Goal: Find specific page/section: Find specific page/section

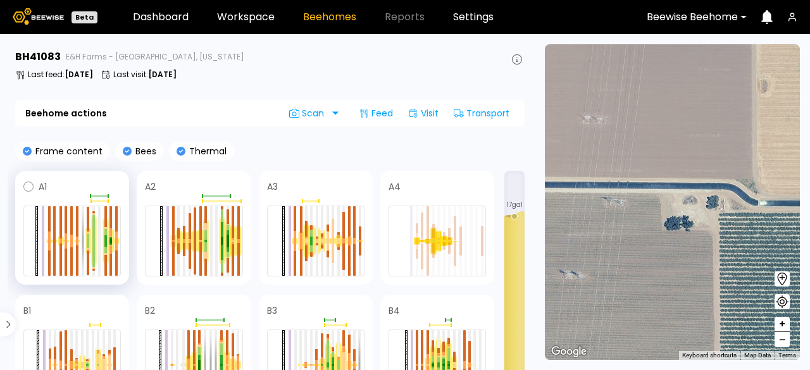
click at [96, 242] on div at bounding box center [94, 241] width 6 height 52
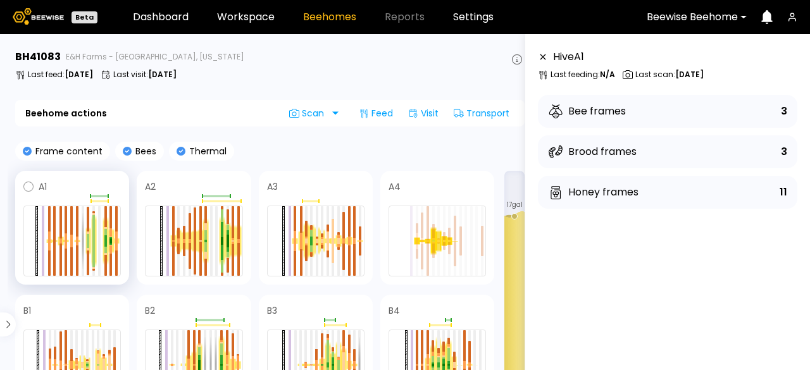
click at [91, 231] on div at bounding box center [94, 241] width 6 height 52
click at [93, 242] on div at bounding box center [93, 254] width 3 height 26
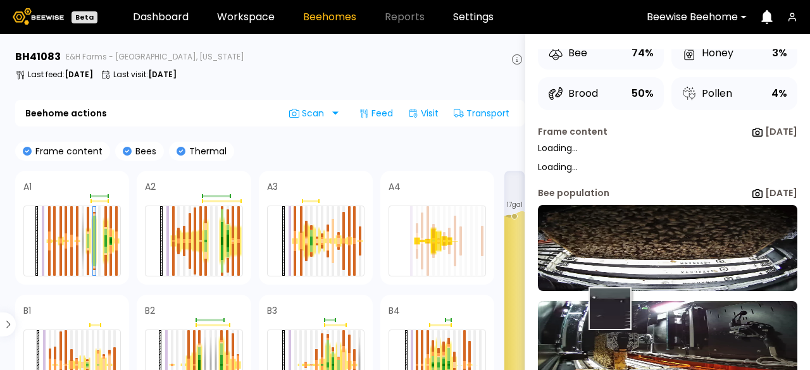
scroll to position [84, 0]
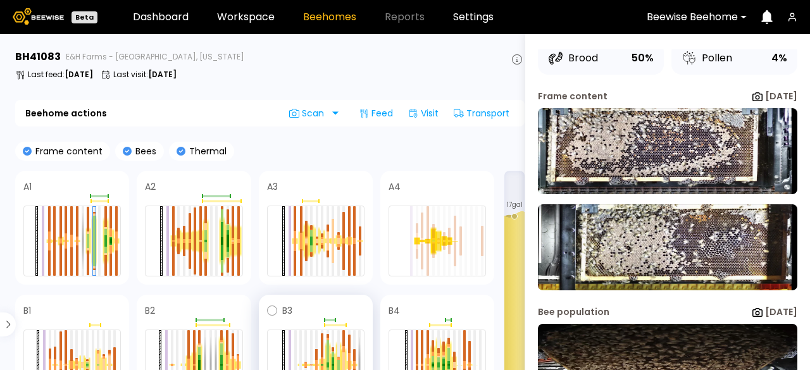
click at [329, 352] on div at bounding box center [328, 365] width 6 height 46
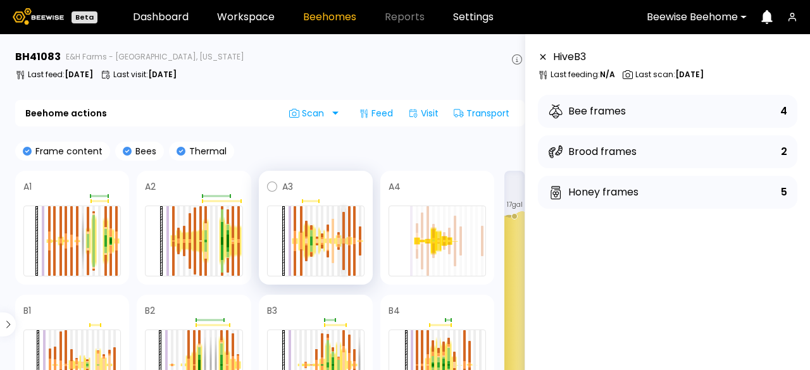
click at [343, 249] on div at bounding box center [343, 257] width 3 height 27
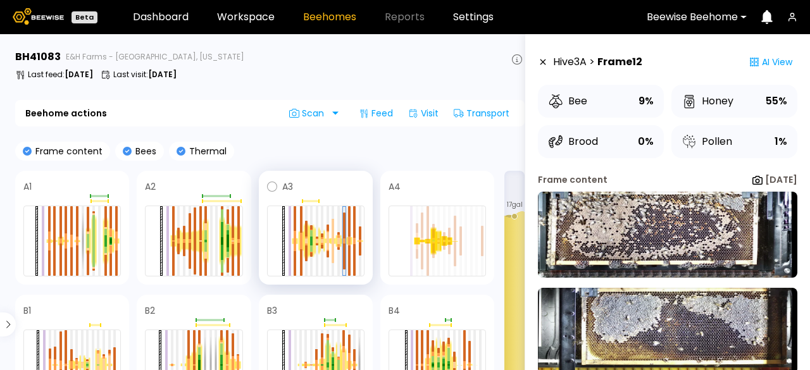
click at [345, 239] on div at bounding box center [344, 240] width 3 height 3
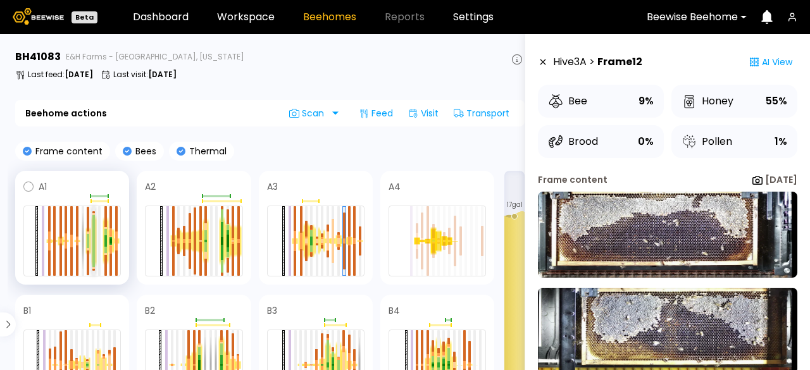
click at [92, 246] on div at bounding box center [93, 254] width 3 height 26
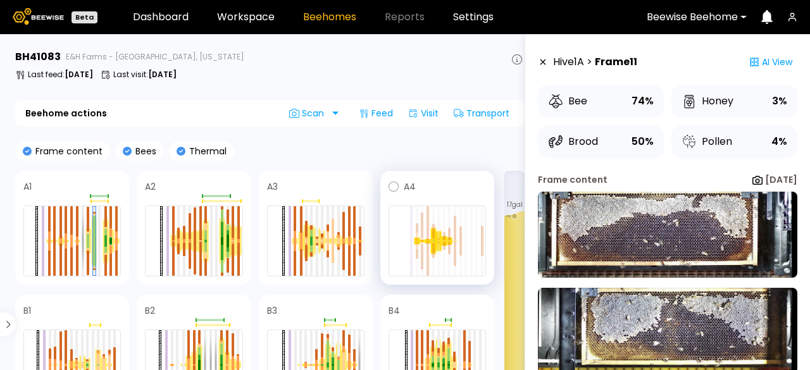
click at [436, 243] on div at bounding box center [439, 241] width 6 height 22
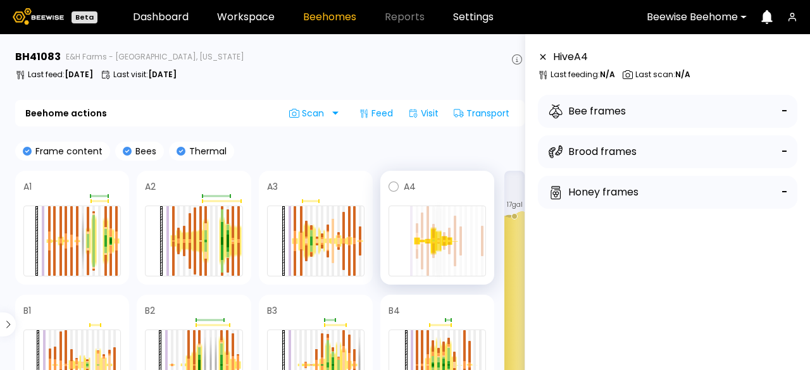
click at [439, 239] on div at bounding box center [438, 239] width 3 height 1
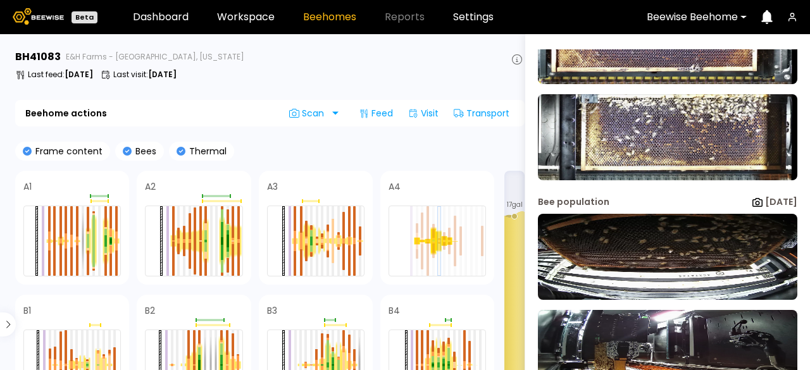
scroll to position [238, 0]
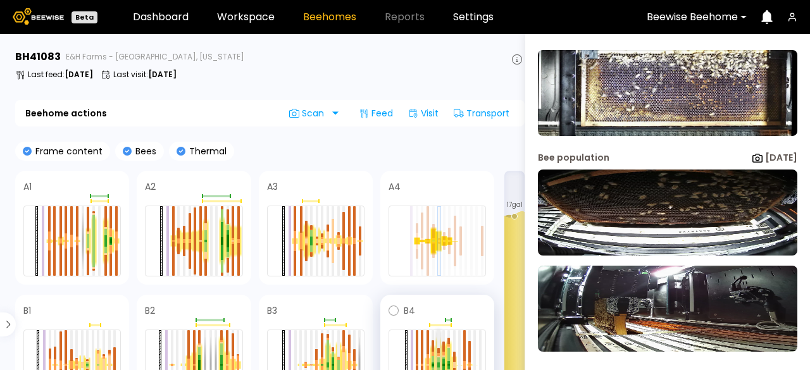
click at [437, 356] on div at bounding box center [438, 356] width 3 height 1
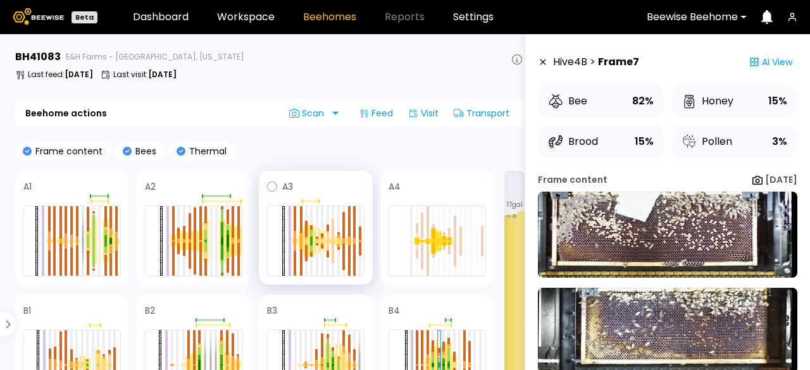
click at [309, 241] on div at bounding box center [312, 241] width 6 height 34
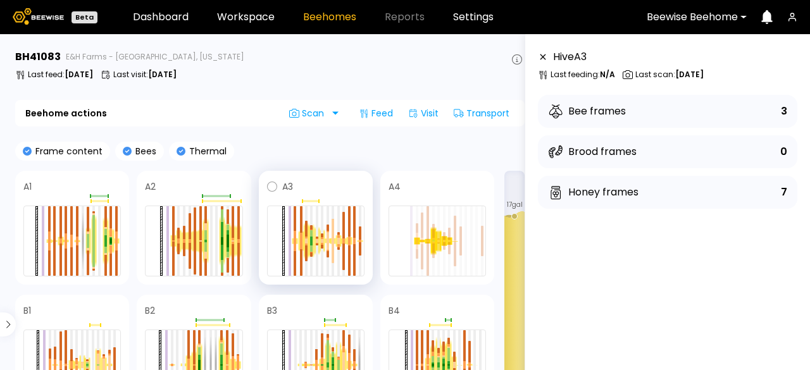
click at [352, 249] on div at bounding box center [315, 241] width 97 height 71
click at [191, 251] on div at bounding box center [193, 241] width 97 height 71
click at [191, 242] on div at bounding box center [190, 241] width 6 height 20
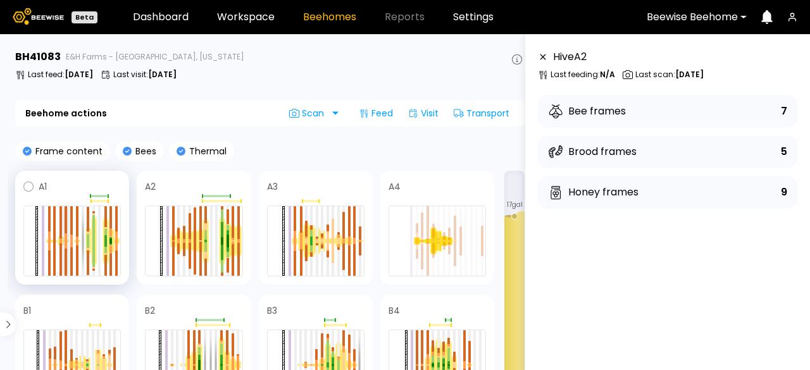
click at [66, 234] on div at bounding box center [66, 238] width 3 height 8
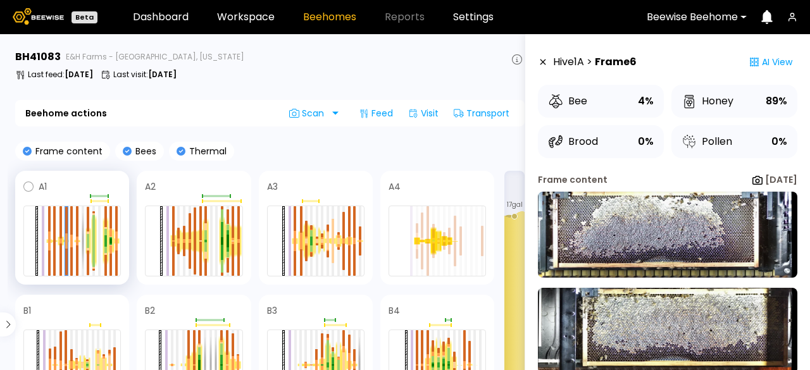
click at [57, 229] on div at bounding box center [71, 241] width 97 height 71
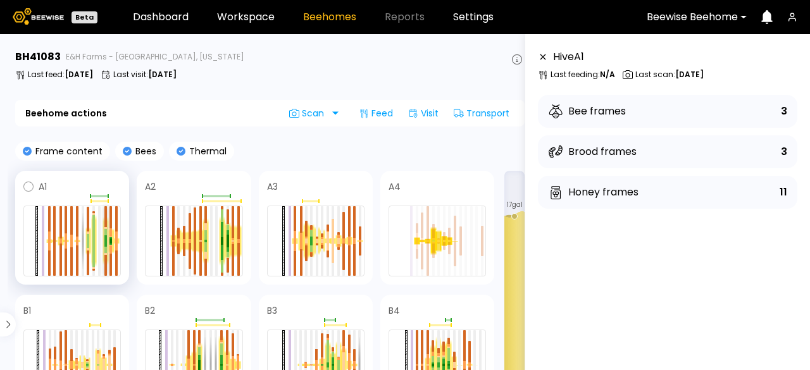
click at [105, 230] on div at bounding box center [105, 232] width 3 height 6
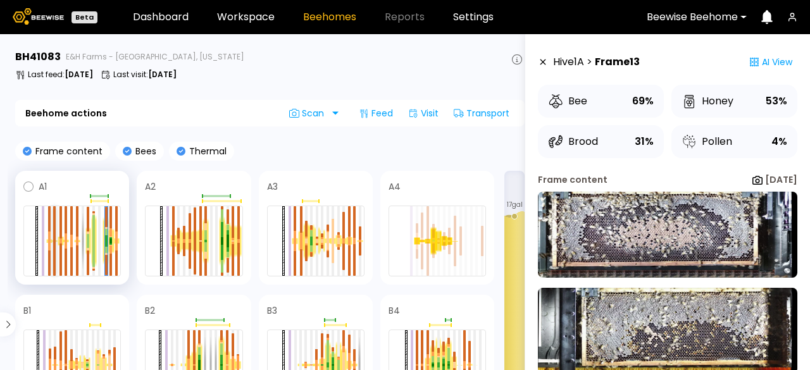
click at [54, 237] on div at bounding box center [54, 223] width 3 height 35
click at [67, 264] on div at bounding box center [71, 241] width 97 height 71
